Goal: Transaction & Acquisition: Purchase product/service

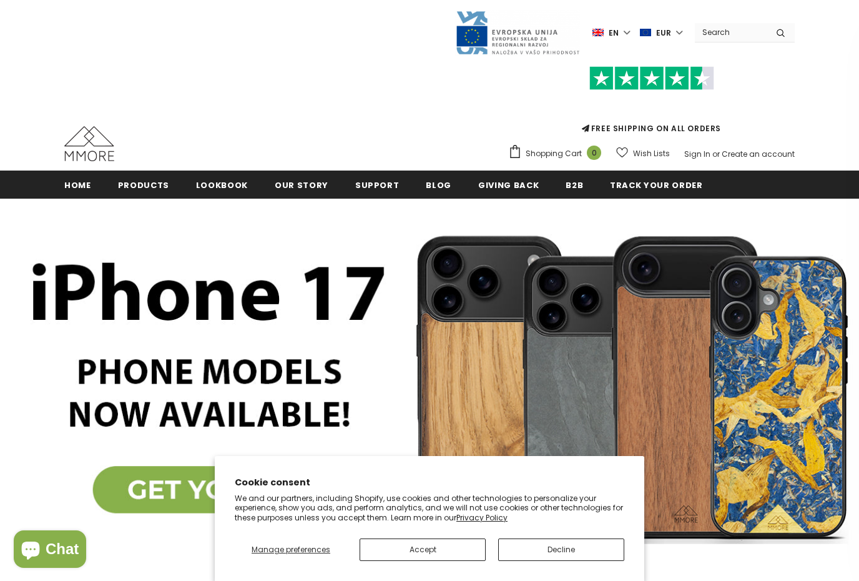
click at [447, 546] on button "Accept" at bounding box center [423, 549] width 126 height 22
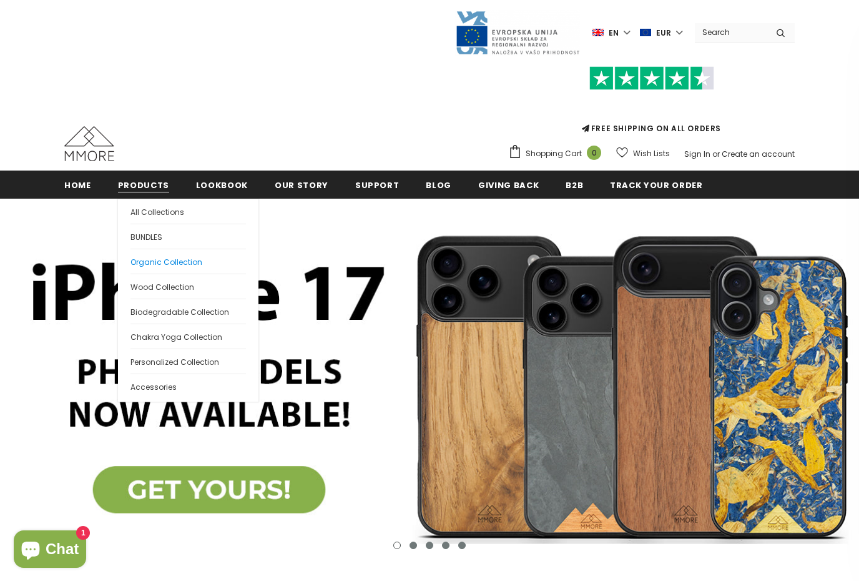
click at [192, 263] on span "Organic Collection" at bounding box center [166, 262] width 72 height 11
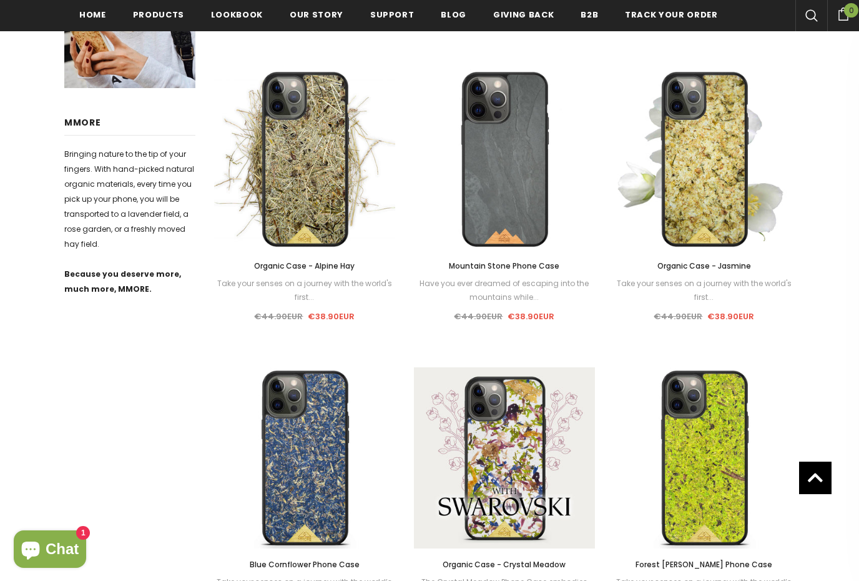
scroll to position [591, 0]
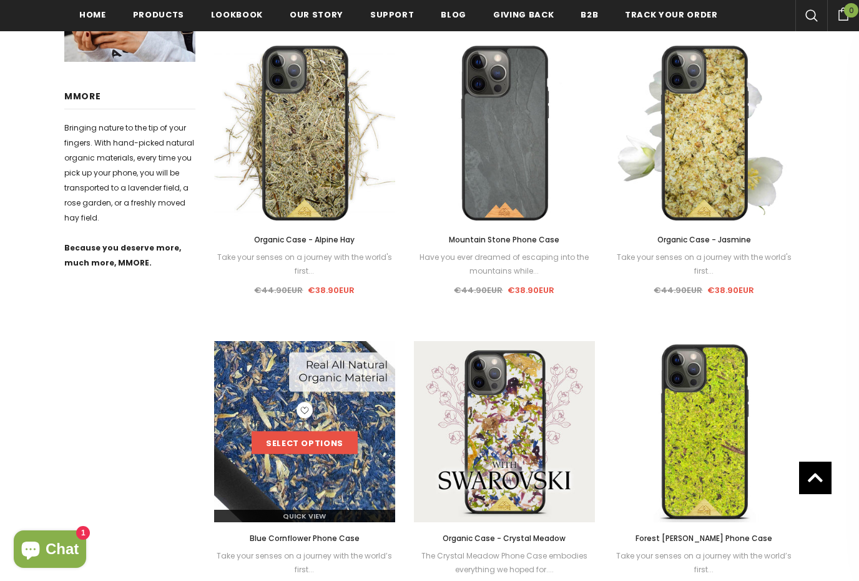
click at [318, 446] on link "Select options" at bounding box center [305, 442] width 106 height 22
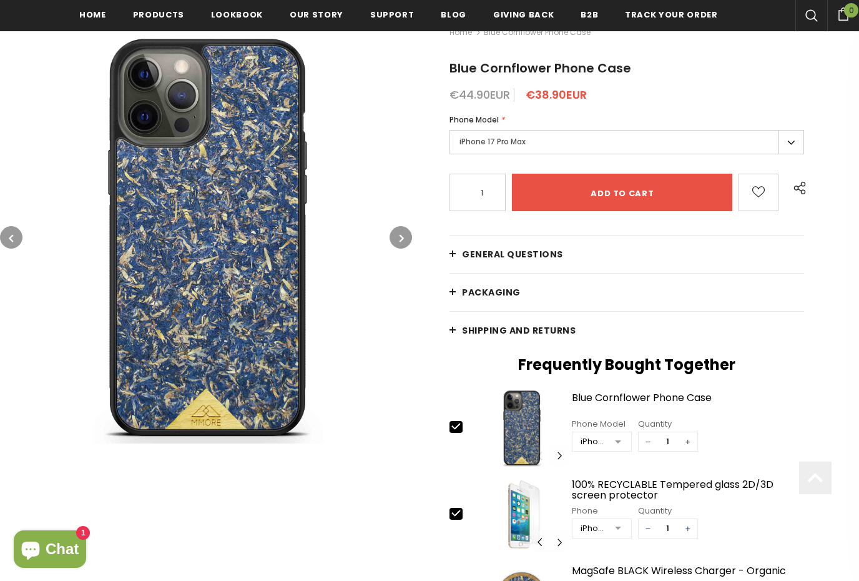
scroll to position [211, 0]
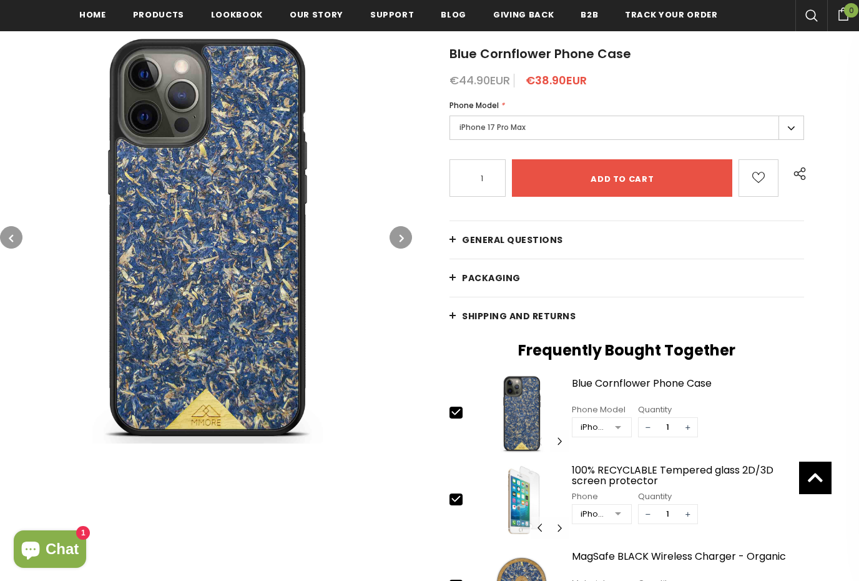
click at [451, 506] on div at bounding box center [461, 500] width 25 height 14
type input "0"
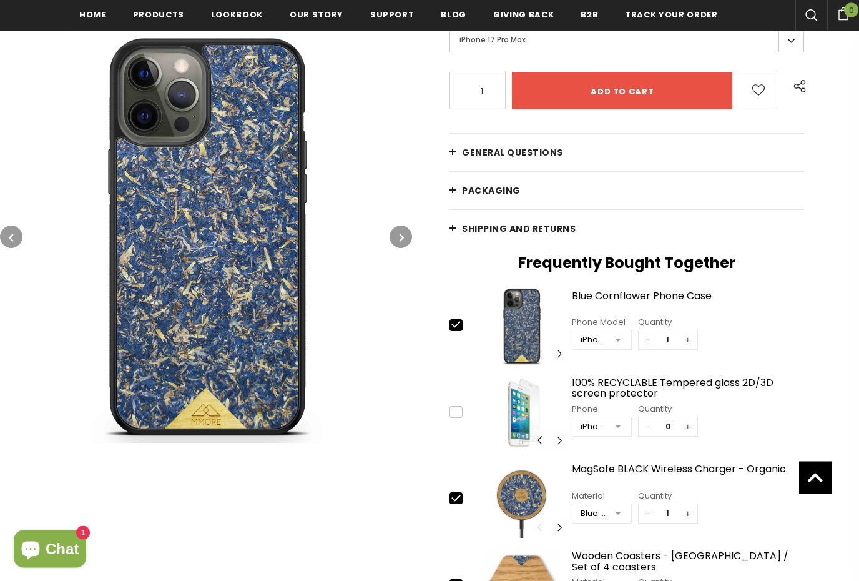
click at [461, 506] on div at bounding box center [461, 500] width 25 height 14
type input "0"
click at [454, 580] on div at bounding box center [461, 586] width 25 height 14
type input "0"
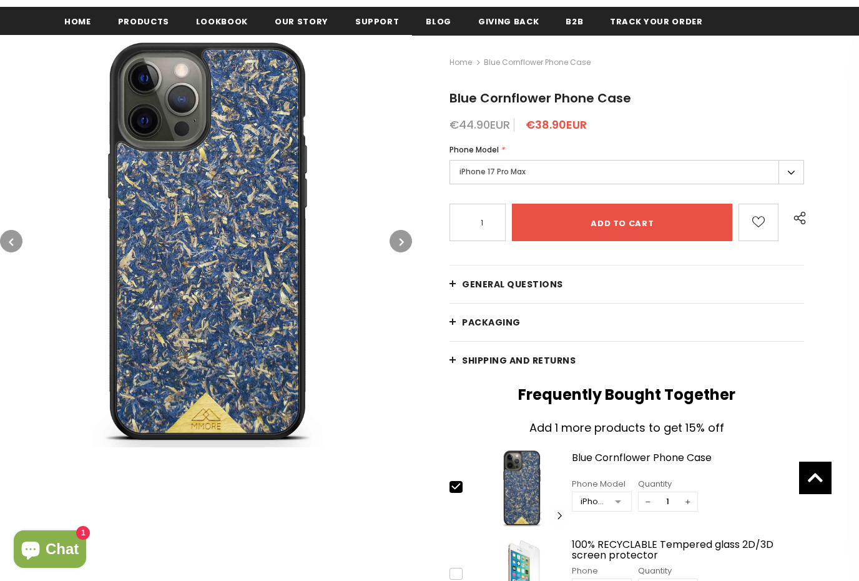
scroll to position [0, 0]
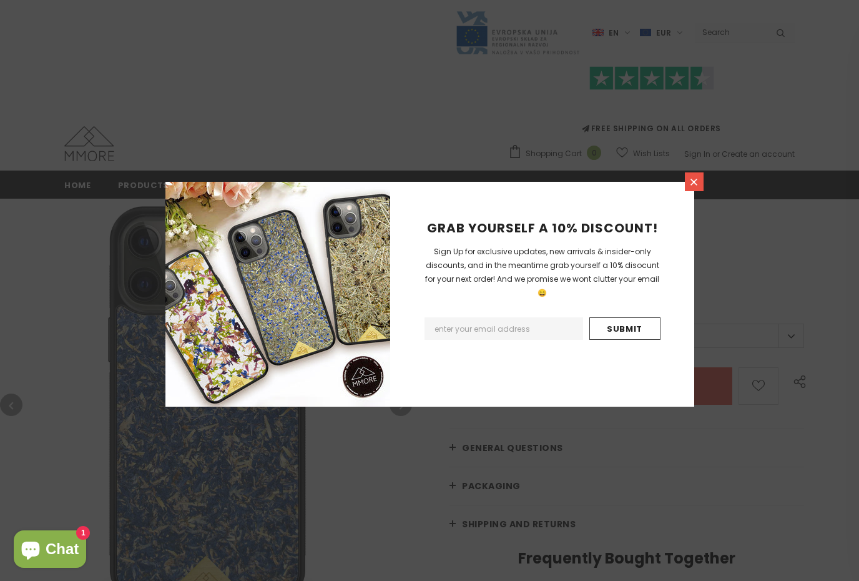
click at [698, 187] on icon at bounding box center [694, 182] width 11 height 11
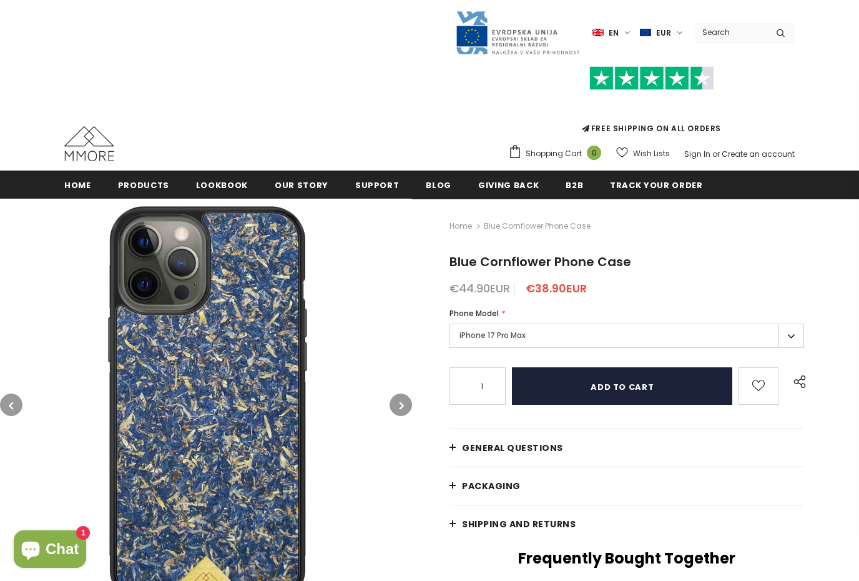
click at [632, 385] on input "Add to cart" at bounding box center [622, 385] width 220 height 37
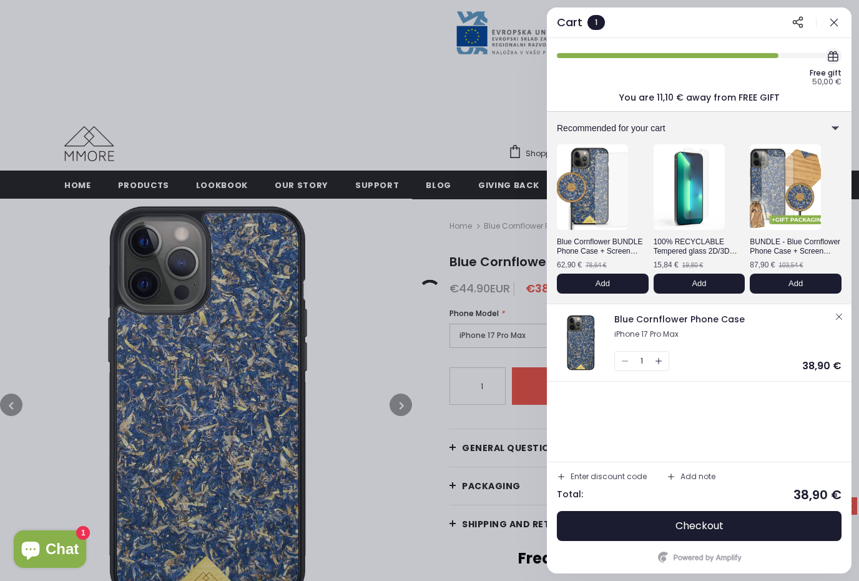
click at [560, 476] on icon "button" at bounding box center [562, 476] width 6 height 0
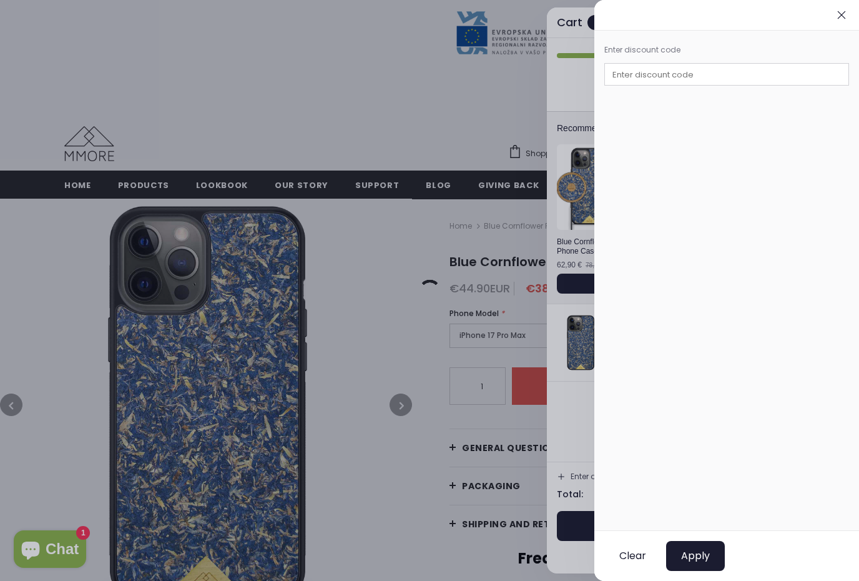
click at [660, 84] on input "text" at bounding box center [726, 74] width 245 height 22
type input "MMORE10"
click at [708, 562] on button "Apply" at bounding box center [695, 556] width 59 height 30
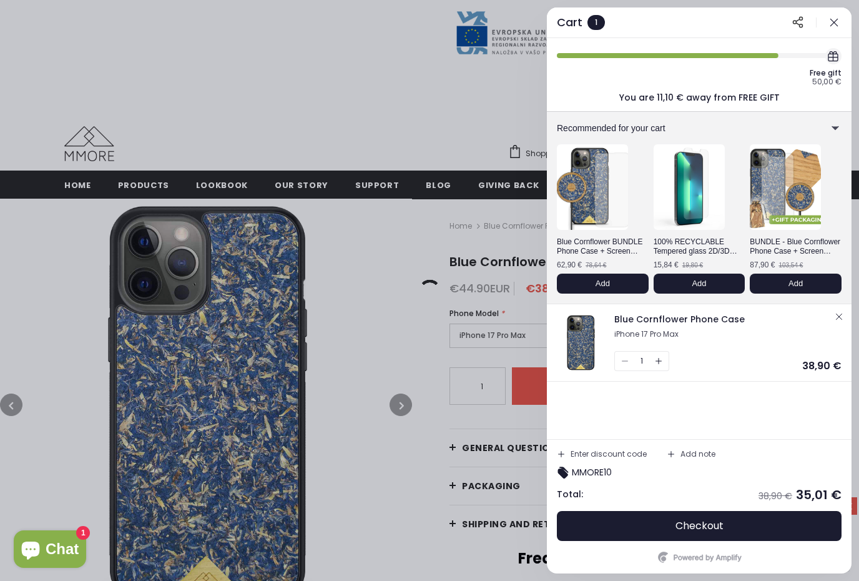
click at [804, 421] on div "Free gift 50,00 € You are 11,10 € away from FREE GIFT Recommended for your cart…" at bounding box center [699, 238] width 305 height 401
click at [722, 523] on span "Checkout" at bounding box center [699, 525] width 48 height 12
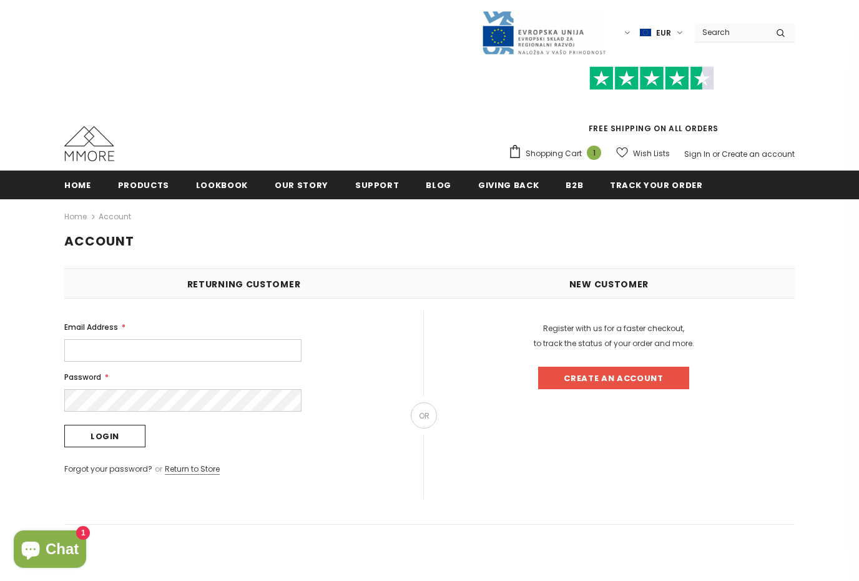
click at [247, 355] on input "Email Address *" at bounding box center [182, 350] width 237 height 22
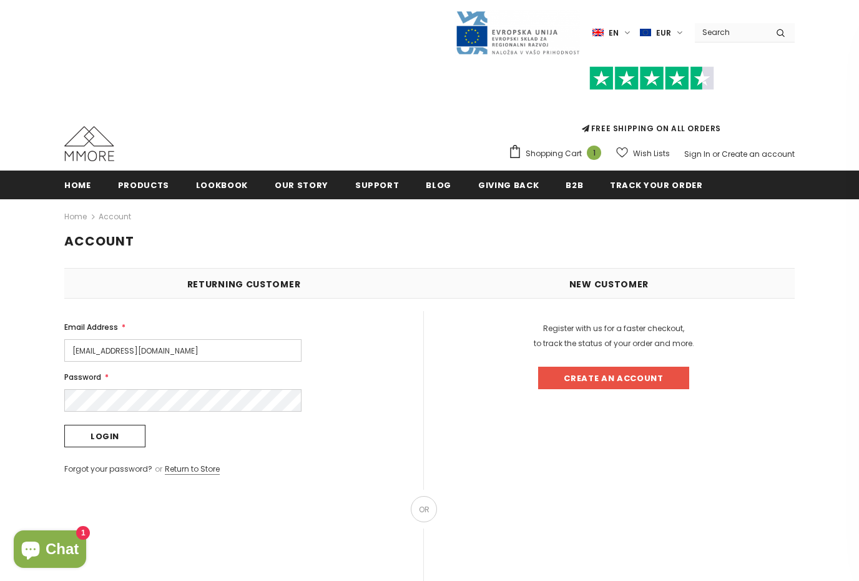
type input "bettringer@gmail.com"
click at [62, 479] on div "Home Account Account Returning Customer We've sent you an email with a link to …" at bounding box center [429, 455] width 749 height 513
click at [114, 446] on input "Login" at bounding box center [104, 435] width 81 height 22
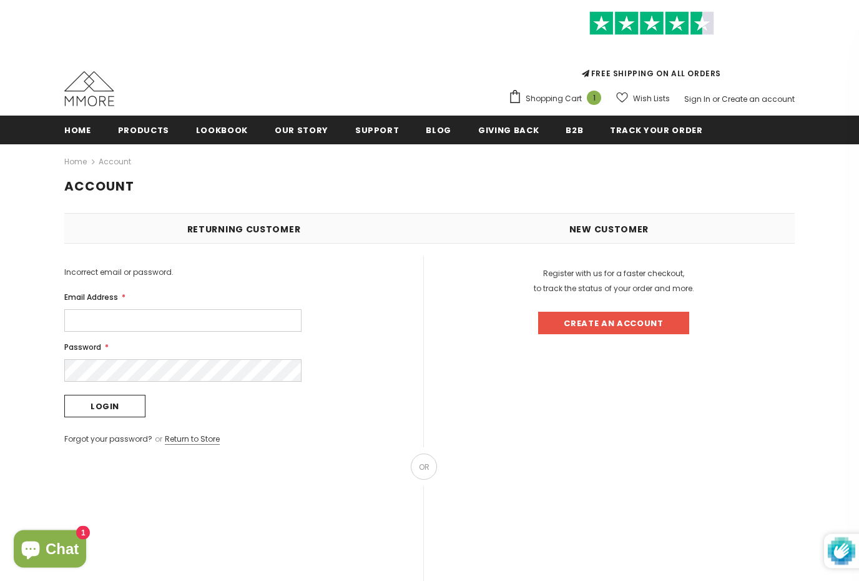
scroll to position [54, 0]
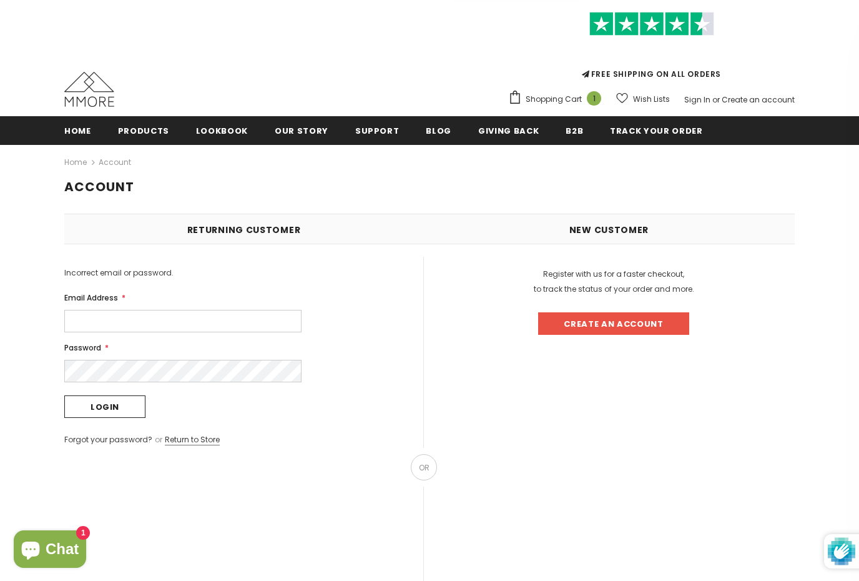
click at [217, 330] on input "Email Address *" at bounding box center [182, 321] width 237 height 22
type input "[PERSON_NAME][EMAIL_ADDRESS][DOMAIN_NAME]"
click at [105, 406] on input "Login" at bounding box center [104, 406] width 81 height 22
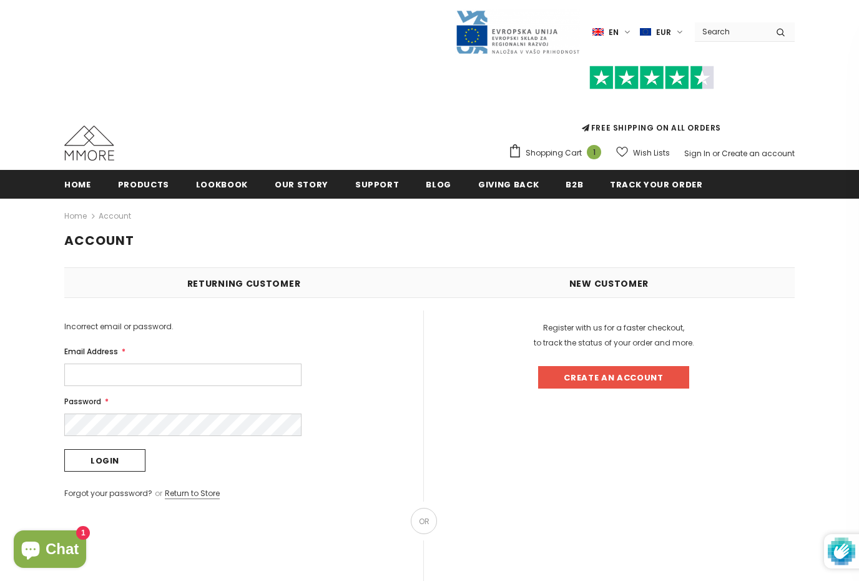
scroll to position [11, 0]
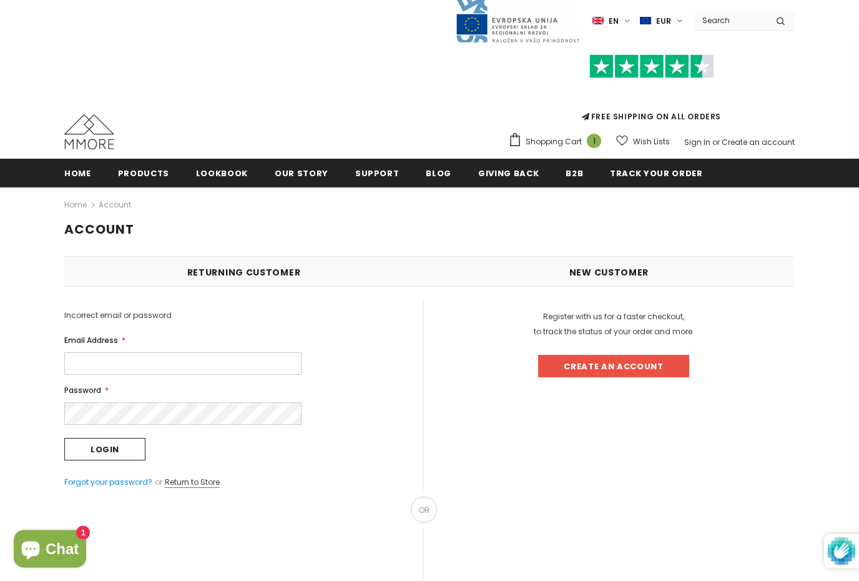
click at [115, 486] on link "Forgot your password?" at bounding box center [108, 482] width 88 height 11
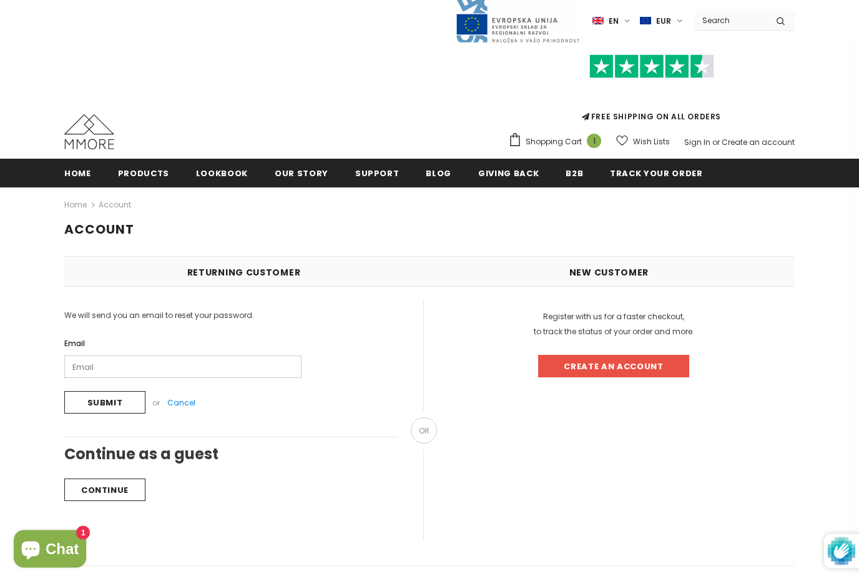
scroll to position [12, 0]
click at [209, 370] on input "Email" at bounding box center [182, 366] width 237 height 22
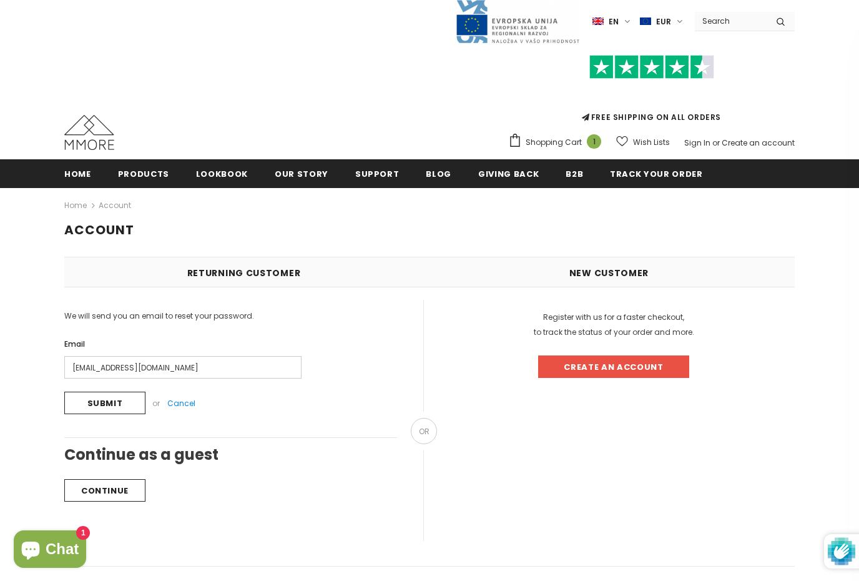
type input "bettringer@gmail.com"
click at [105, 402] on input "Submit" at bounding box center [104, 402] width 81 height 22
click at [123, 403] on input "Submit" at bounding box center [104, 402] width 81 height 22
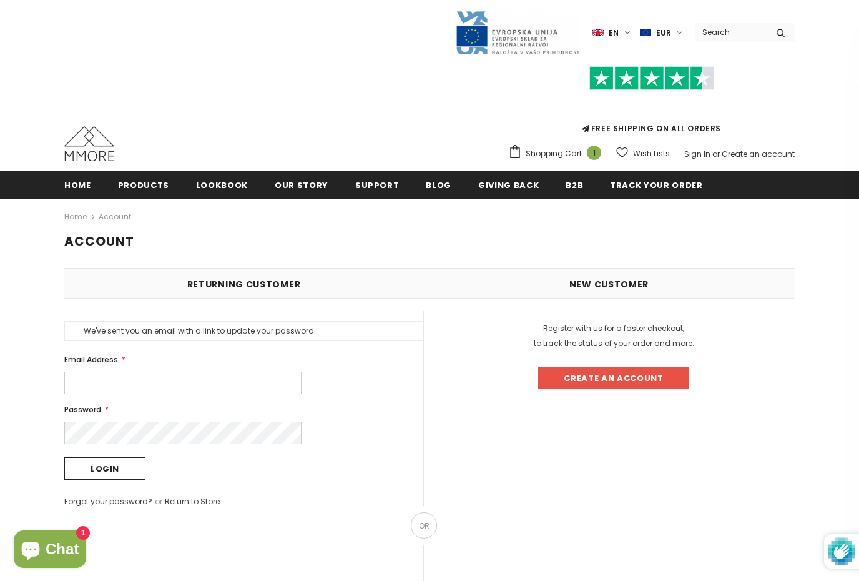
click at [211, 391] on input "Email Address *" at bounding box center [182, 382] width 237 height 22
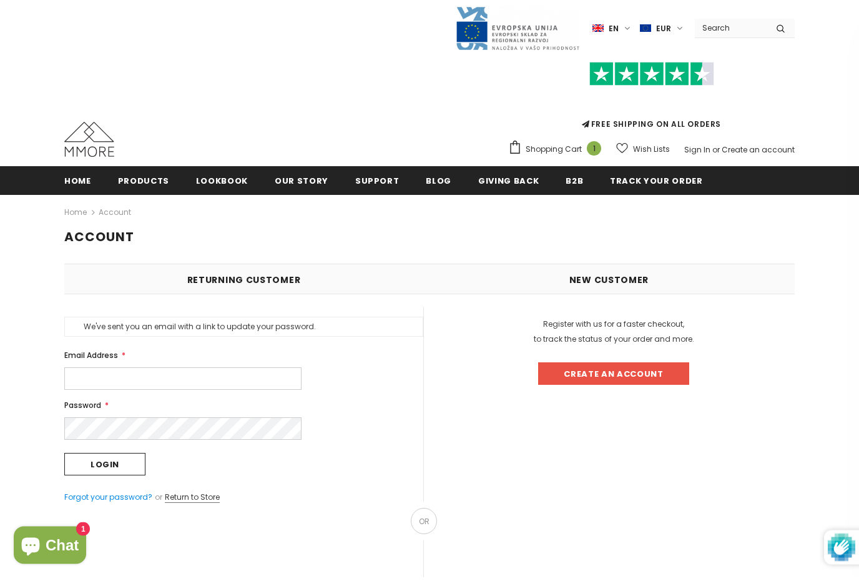
click at [102, 502] on link "Forgot your password?" at bounding box center [108, 501] width 88 height 11
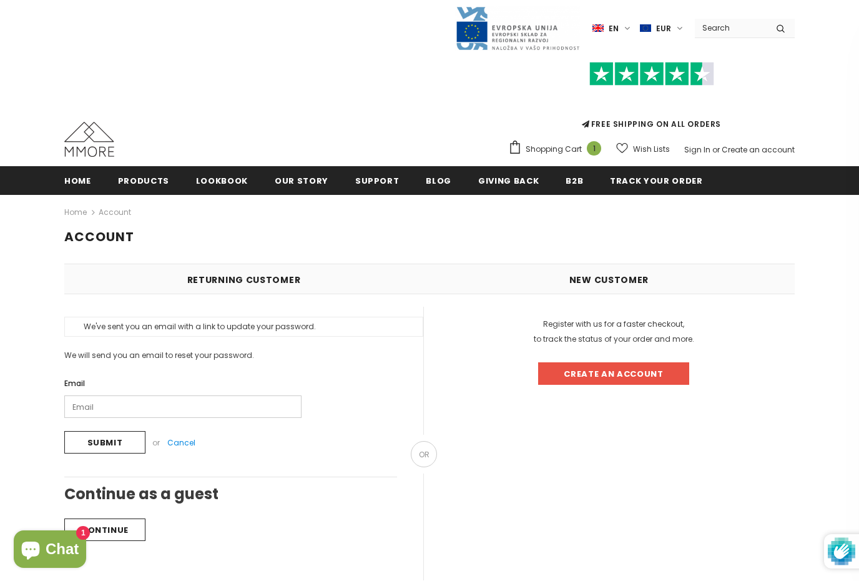
click at [213, 414] on input "Email" at bounding box center [182, 406] width 237 height 22
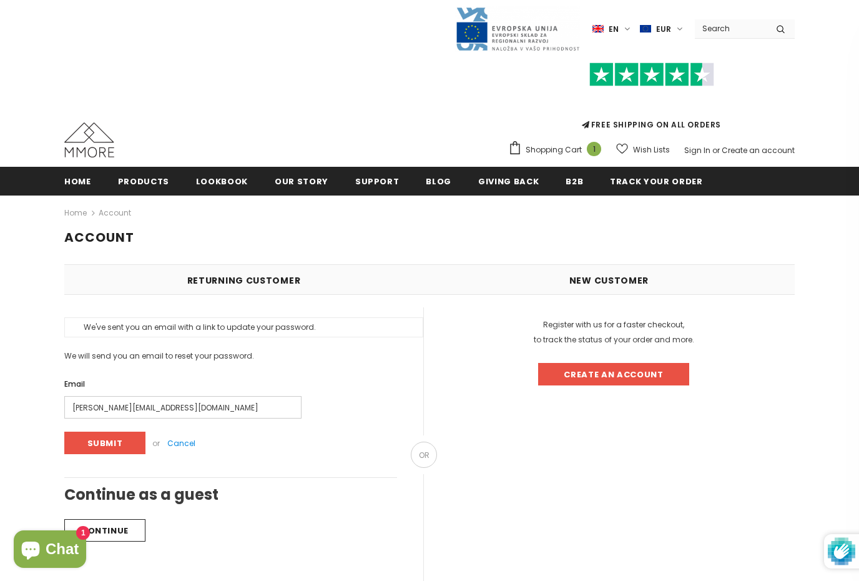
type input "seidl@mail.de"
click at [109, 439] on input "Submit" at bounding box center [104, 442] width 81 height 22
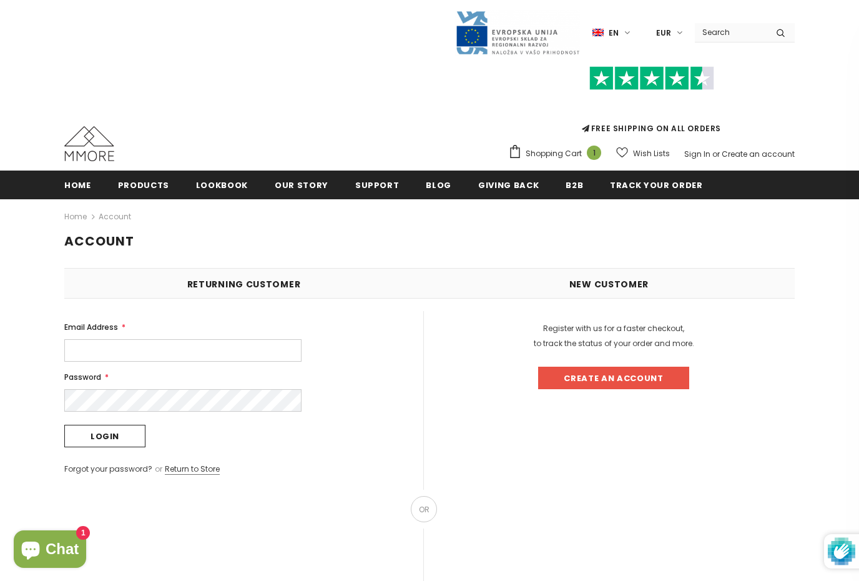
scroll to position [41, 0]
